Goal: Check status: Check status

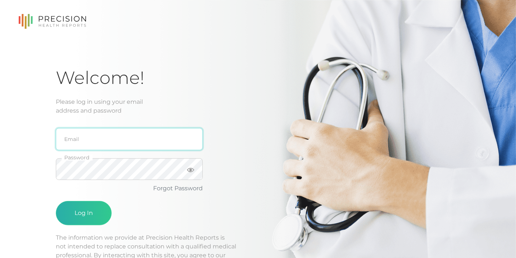
type input "[EMAIL_ADDRESS][DOMAIN_NAME]"
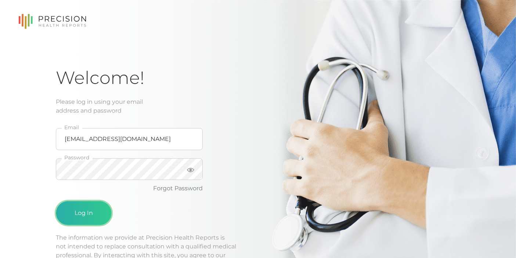
click at [71, 206] on button "Log In" at bounding box center [84, 213] width 56 height 24
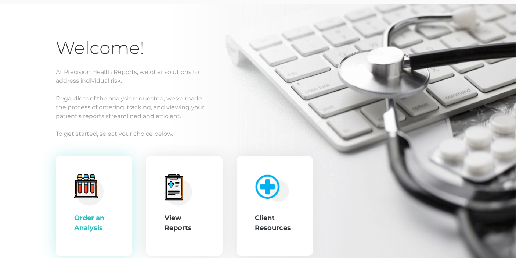
scroll to position [41, 0]
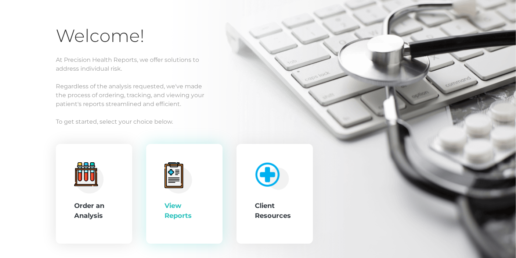
click at [175, 167] on icon at bounding box center [173, 175] width 15 height 21
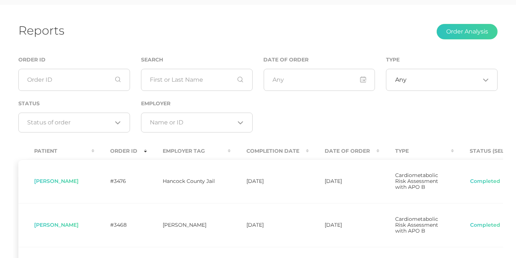
scroll to position [41, 0]
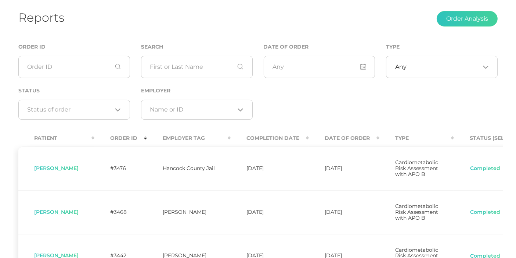
click at [309, 137] on th "Completion Date" at bounding box center [270, 138] width 78 height 17
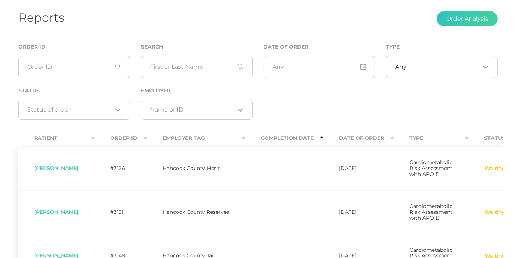
click at [333, 136] on th "Date Of Order" at bounding box center [358, 138] width 71 height 17
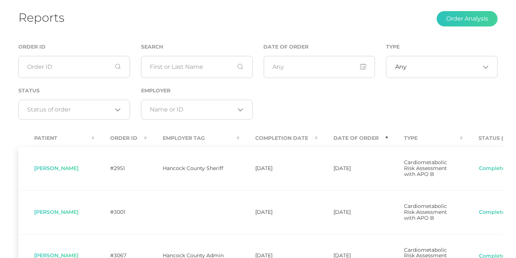
click at [333, 136] on th "Date Of Order" at bounding box center [353, 138] width 71 height 17
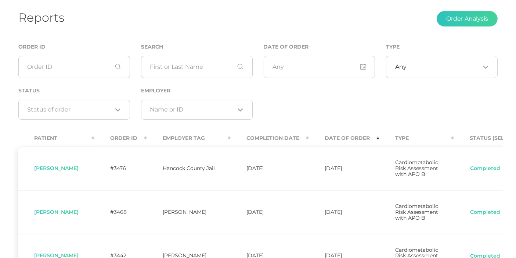
click at [309, 137] on th "Completion Date" at bounding box center [270, 138] width 78 height 17
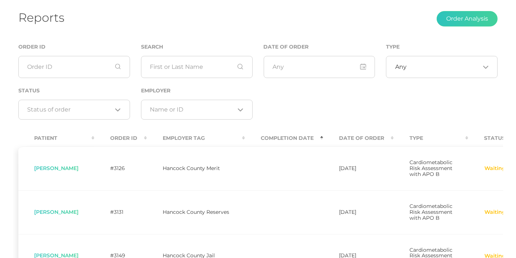
click at [309, 137] on th "Completion Date" at bounding box center [284, 138] width 78 height 17
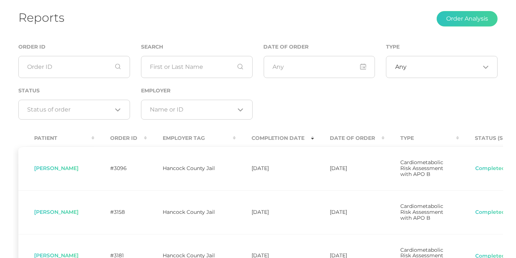
click at [309, 137] on th "Completion Date" at bounding box center [275, 138] width 78 height 17
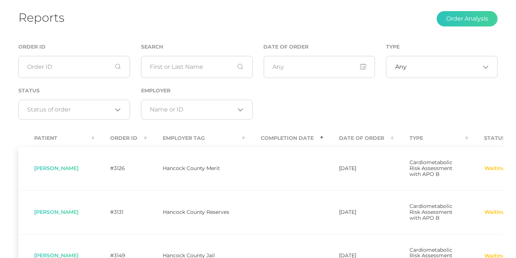
click at [295, 136] on th "Completion Date" at bounding box center [284, 138] width 78 height 17
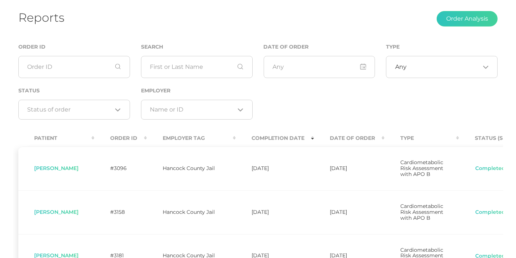
click at [312, 138] on th "Completion Date" at bounding box center [275, 138] width 78 height 17
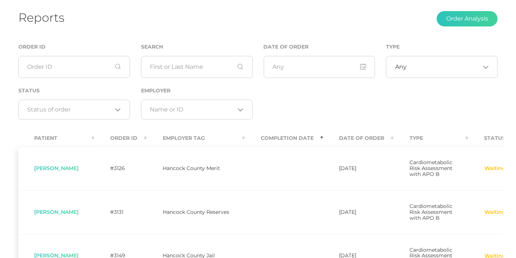
click at [323, 136] on th "Completion Date" at bounding box center [284, 138] width 78 height 17
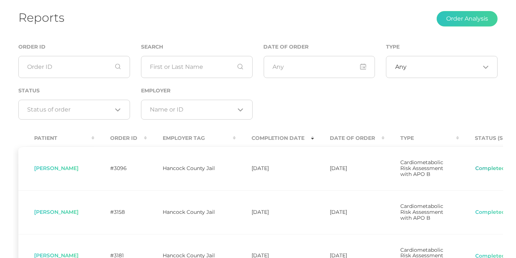
click at [488, 170] on button "Completed" at bounding box center [490, 168] width 31 height 7
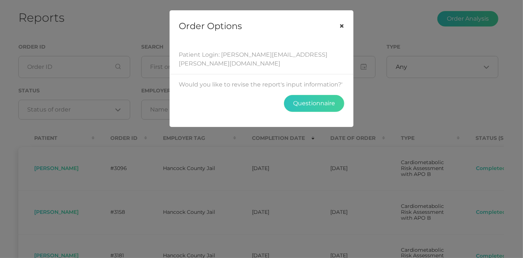
click at [339, 24] on button "×" at bounding box center [341, 26] width 23 height 31
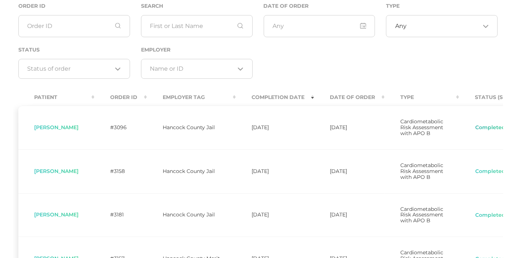
scroll to position [122, 0]
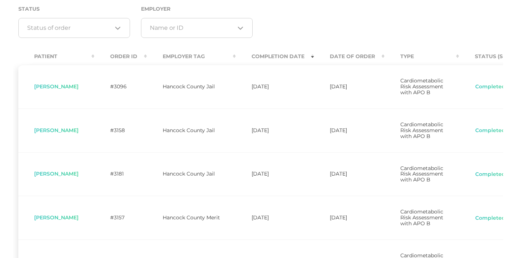
click at [58, 90] on span "[PERSON_NAME]" at bounding box center [56, 86] width 44 height 7
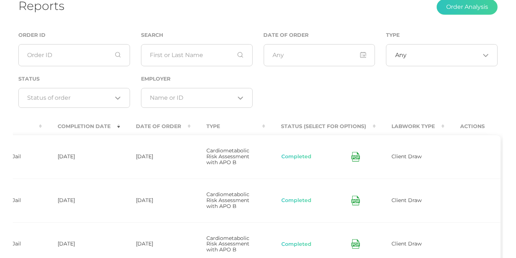
scroll to position [82, 0]
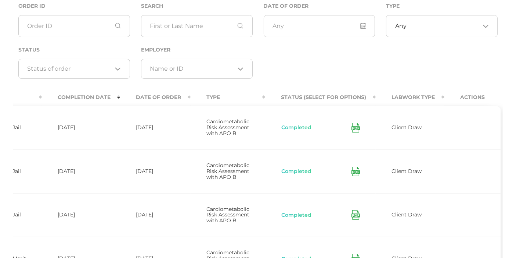
click at [353, 130] on icon at bounding box center [356, 128] width 8 height 10
